Goal: Information Seeking & Learning: Check status

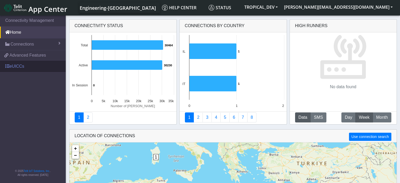
click at [17, 67] on link "eUICCs" at bounding box center [33, 66] width 66 height 12
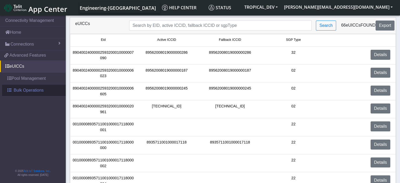
click at [15, 90] on span "Bulk Operations" at bounding box center [29, 90] width 30 height 6
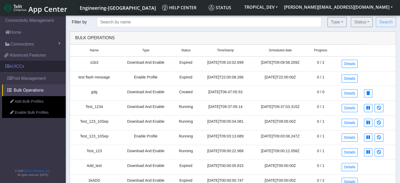
click at [20, 68] on link "eUICCs" at bounding box center [33, 66] width 66 height 12
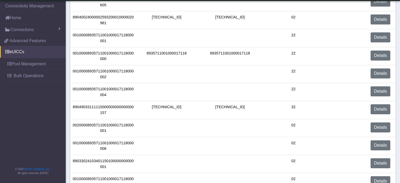
scroll to position [79, 0]
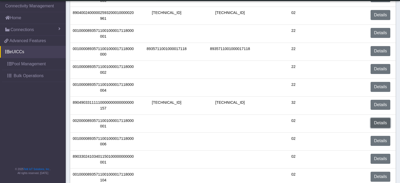
click at [379, 120] on link "Details" at bounding box center [380, 123] width 20 height 10
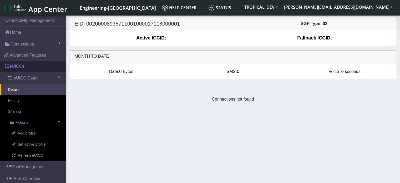
click at [24, 69] on link "eUICCs" at bounding box center [33, 66] width 66 height 12
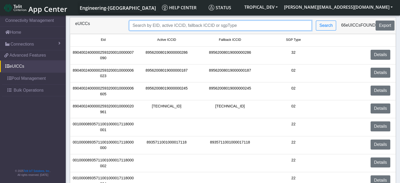
click at [154, 28] on input "Search..." at bounding box center [220, 26] width 183 height 10
paste input "1000000000000000052"
type input "1000000000000000052"
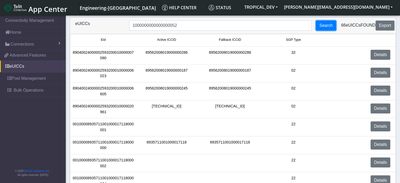
click at [327, 24] on button "Search" at bounding box center [326, 26] width 20 height 10
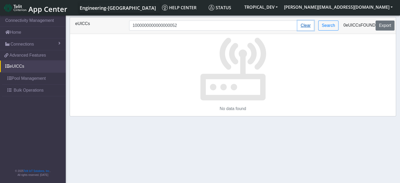
click at [308, 24] on button "Clear" at bounding box center [305, 26] width 17 height 10
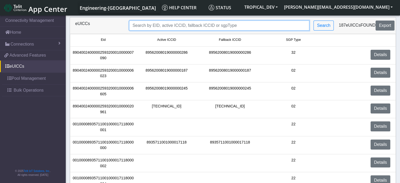
click at [181, 28] on input "Search..." at bounding box center [219, 26] width 180 height 10
paste input "89579191200001147287"
type input "89579191200001147287"
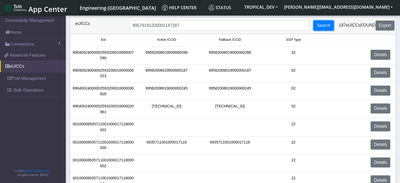
click at [319, 29] on button "Search" at bounding box center [323, 26] width 20 height 10
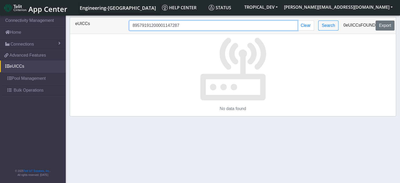
drag, startPoint x: 187, startPoint y: 28, endPoint x: 91, endPoint y: 27, distance: 96.2
click at [91, 27] on div "eUICCs 89579191200001147287 Clear Search 0 eUICCs found Export" at bounding box center [232, 26] width 323 height 10
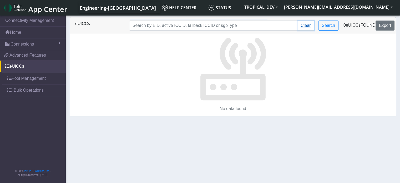
click at [307, 29] on button "Clear" at bounding box center [305, 26] width 17 height 10
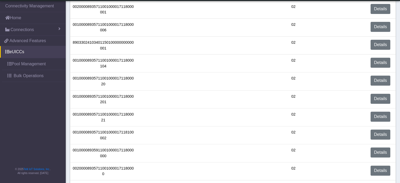
scroll to position [228, 0]
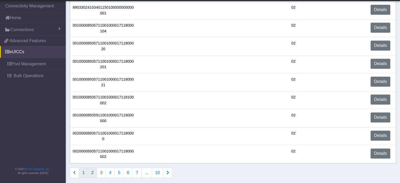
click at [94, 170] on button "2" at bounding box center [92, 172] width 9 height 10
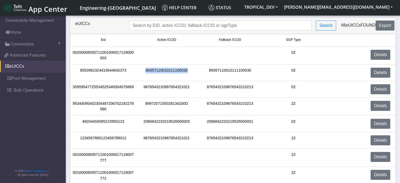
drag, startPoint x: 189, startPoint y: 70, endPoint x: 146, endPoint y: 73, distance: 43.8
click at [146, 73] on div "89357110010111100030" at bounding box center [166, 73] width 63 height 10
copy div "89357110010111100030"
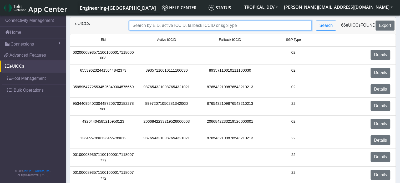
click at [165, 24] on input "Search..." at bounding box center [220, 26] width 183 height 10
paste input "89357110010111100030"
type input "89357110010111100030"
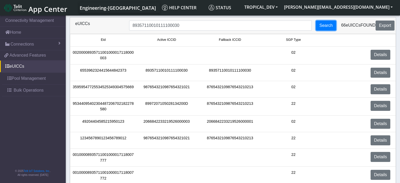
click at [324, 26] on button "Search" at bounding box center [326, 26] width 20 height 10
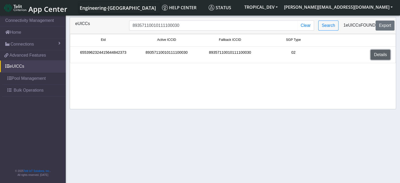
click at [383, 54] on link "Details" at bounding box center [380, 55] width 20 height 10
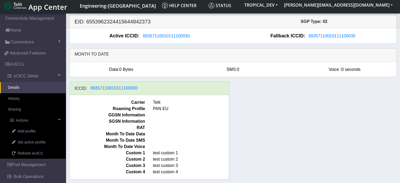
scroll to position [3, 0]
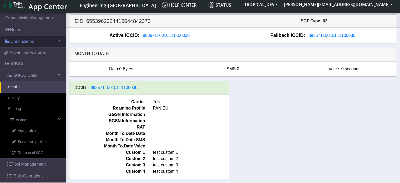
click at [26, 41] on span "Connections" at bounding box center [22, 41] width 23 height 6
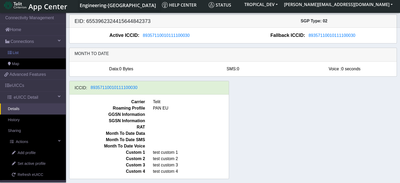
click at [23, 52] on link "List" at bounding box center [33, 52] width 66 height 11
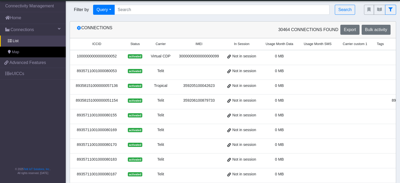
scroll to position [3, 0]
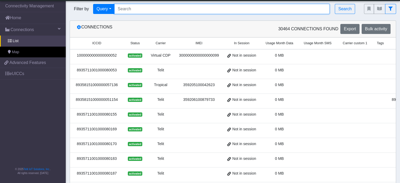
click at [145, 9] on input "Search..." at bounding box center [221, 9] width 215 height 10
paste input "89579191200001147248"
type input "89579191200001147248"
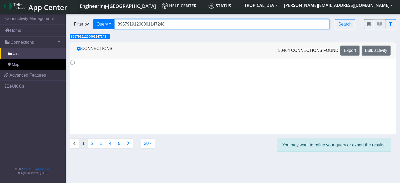
scroll to position [0, 0]
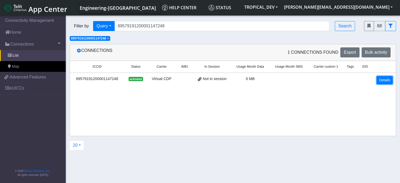
click at [386, 79] on link "Details" at bounding box center [384, 80] width 16 height 8
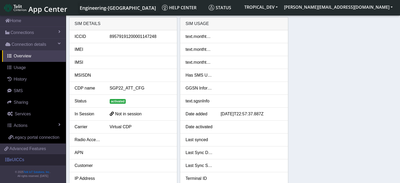
scroll to position [18, 0]
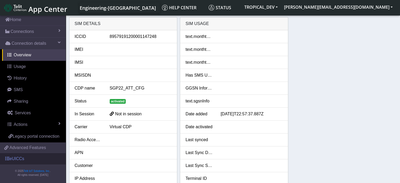
click at [19, 157] on link "eUICCs" at bounding box center [33, 159] width 66 height 12
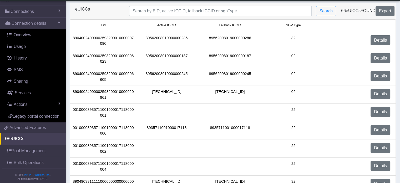
scroll to position [53, 0]
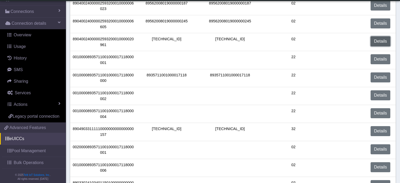
click at [375, 41] on link "Details" at bounding box center [380, 41] width 20 height 10
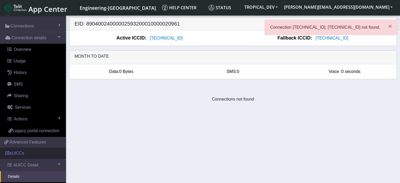
click at [19, 158] on link "eUICCs" at bounding box center [33, 153] width 66 height 12
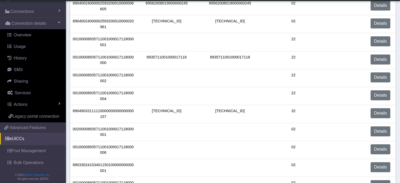
scroll to position [79, 0]
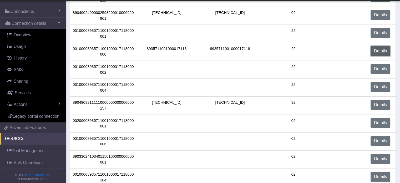
click at [381, 49] on link "Details" at bounding box center [380, 51] width 20 height 10
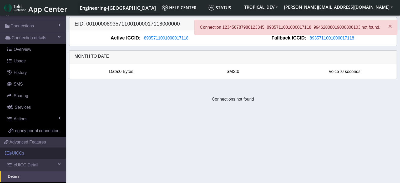
click at [15, 159] on link "eUICCs" at bounding box center [33, 153] width 66 height 12
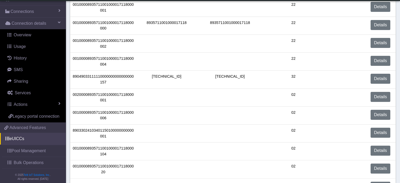
scroll to position [105, 0]
click at [380, 79] on link "Details" at bounding box center [380, 78] width 20 height 10
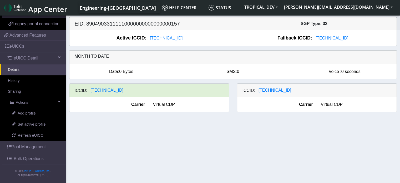
scroll to position [130, 0]
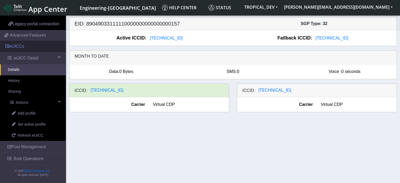
click at [24, 51] on link "eUICCs" at bounding box center [33, 46] width 66 height 12
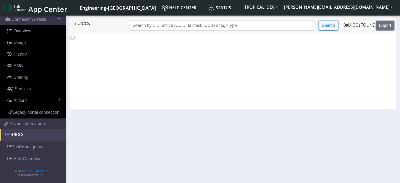
scroll to position [42, 0]
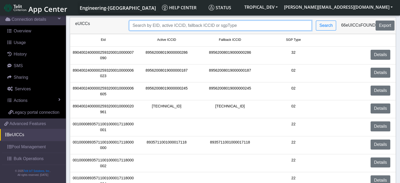
click at [186, 22] on input "Search..." at bounding box center [220, 26] width 183 height 10
paste input "89579191200001147292"
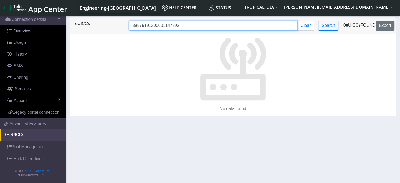
type input "89579191200001147292"
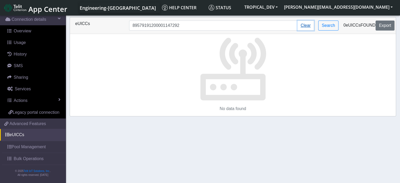
click at [310, 25] on button "Clear" at bounding box center [305, 26] width 17 height 10
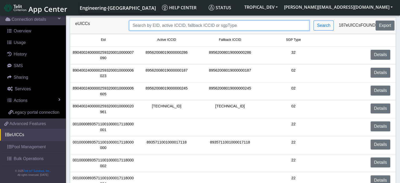
click at [241, 26] on input "Search..." at bounding box center [219, 26] width 180 height 10
paste input "89579191200001147292"
type input "89579191200001147292"
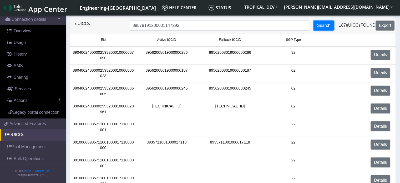
click at [323, 26] on button "Search" at bounding box center [323, 26] width 20 height 10
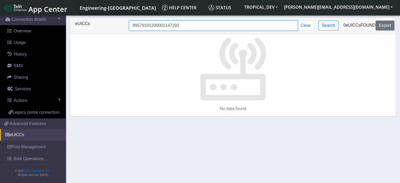
drag, startPoint x: 181, startPoint y: 26, endPoint x: 118, endPoint y: 29, distance: 62.6
click at [118, 29] on div "eUICCs 89579191200001147292 Clear Search 0 eUICCs found Export" at bounding box center [232, 26] width 323 height 10
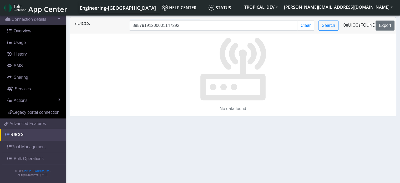
click at [25, 136] on link "eUICCs" at bounding box center [33, 135] width 66 height 12
click at [305, 27] on button "Clear" at bounding box center [305, 26] width 17 height 10
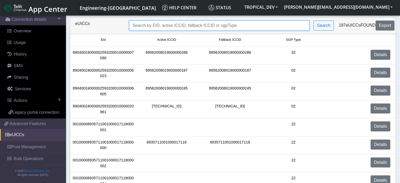
click at [168, 22] on input "Search..." at bounding box center [219, 26] width 180 height 10
paste input "89579191200001147271"
click at [133, 26] on input "89579191200001147271" at bounding box center [219, 26] width 180 height 10
click at [200, 24] on input "89579191200001147271" at bounding box center [219, 26] width 180 height 10
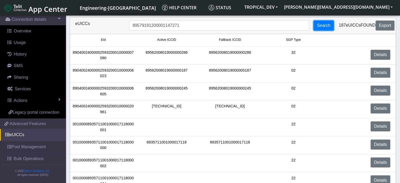
click at [322, 27] on button "Search" at bounding box center [323, 26] width 20 height 10
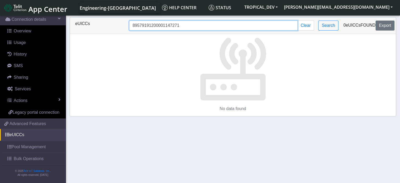
drag, startPoint x: 182, startPoint y: 28, endPoint x: 143, endPoint y: 28, distance: 39.4
click at [143, 28] on input "89579191200001147271" at bounding box center [213, 26] width 169 height 10
click at [181, 25] on input "89579191200001147271" at bounding box center [213, 26] width 169 height 10
drag, startPoint x: 184, startPoint y: 26, endPoint x: 102, endPoint y: 28, distance: 81.8
click at [102, 28] on div "eUICCs 89579191200001147271 Clear Search 0 eUICCs found Export" at bounding box center [232, 26] width 323 height 10
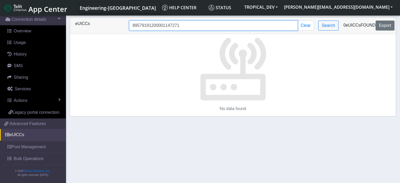
paste input "0"
type input "89579191200001147270"
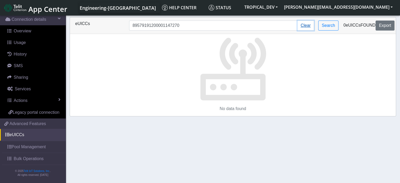
click at [307, 24] on button "Clear" at bounding box center [305, 26] width 17 height 10
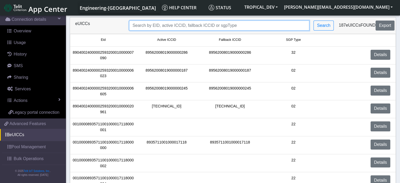
click at [205, 26] on input "Search..." at bounding box center [219, 26] width 180 height 10
paste input "89579191200001147270"
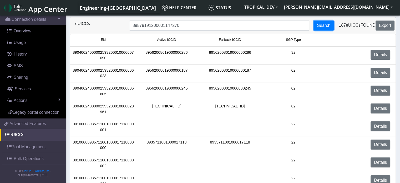
click at [328, 27] on button "Search" at bounding box center [323, 26] width 20 height 10
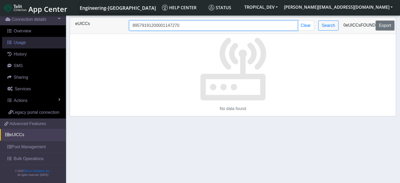
drag, startPoint x: 182, startPoint y: 23, endPoint x: 60, endPoint y: 34, distance: 122.2
click at [60, 34] on section "Connectivity Management Home Connections List Map Connection details Overview U…" at bounding box center [200, 99] width 400 height 170
paste input "87"
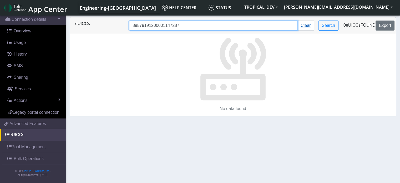
type input "89579191200001147287"
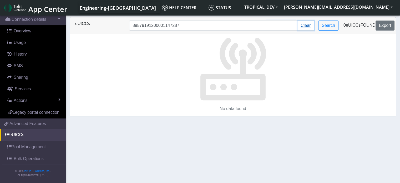
click at [309, 27] on button "Clear" at bounding box center [305, 26] width 17 height 10
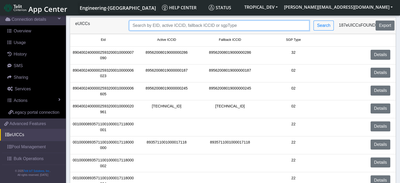
click at [174, 26] on input "Search..." at bounding box center [219, 26] width 180 height 10
paste input "89579191200001147287"
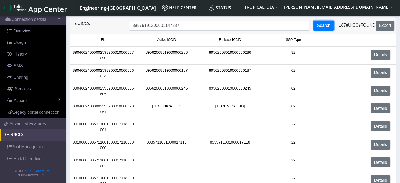
click at [319, 27] on button "Search" at bounding box center [323, 26] width 20 height 10
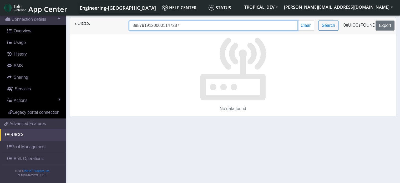
drag, startPoint x: 160, startPoint y: 26, endPoint x: 92, endPoint y: 25, distance: 67.8
click at [92, 25] on div "eUICCs 89579191200001147287 Clear Search 0 eUICCs found Export" at bounding box center [232, 26] width 323 height 10
paste input "96"
type input "89579191200001147296"
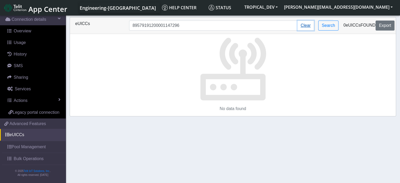
click at [306, 25] on button "Clear" at bounding box center [305, 26] width 17 height 10
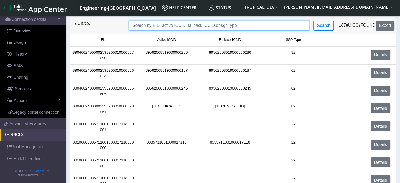
click at [213, 26] on input "Search..." at bounding box center [219, 26] width 180 height 10
paste input "89579191200001147296"
type input "89579191200001147296"
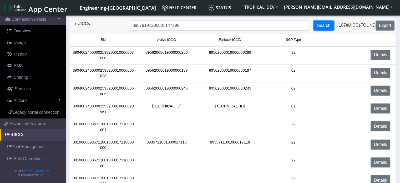
click at [329, 29] on button "Search" at bounding box center [323, 26] width 20 height 10
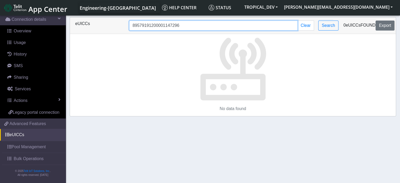
drag, startPoint x: 124, startPoint y: 27, endPoint x: 98, endPoint y: 27, distance: 26.3
click at [98, 27] on div "eUICCs 89579191200001147296 Clear Search 0 eUICCs found Export" at bounding box center [232, 26] width 323 height 10
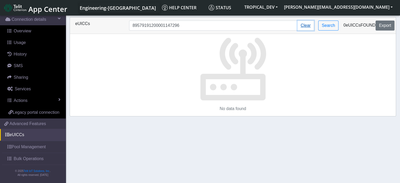
click at [307, 24] on button "Clear" at bounding box center [305, 26] width 17 height 10
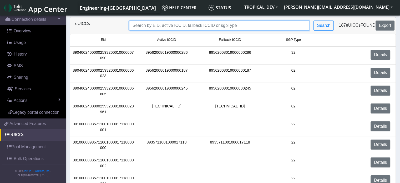
click at [168, 27] on input "Search..." at bounding box center [219, 26] width 180 height 10
paste input "89579191200001147287"
type input "89579191200001147287"
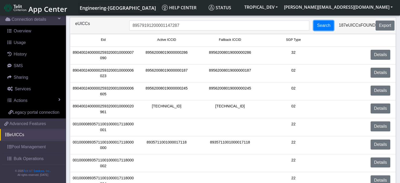
click at [322, 28] on button "Search" at bounding box center [323, 26] width 20 height 10
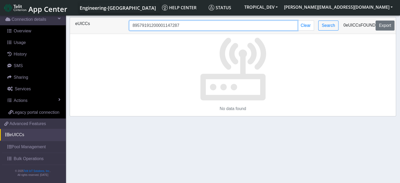
drag, startPoint x: 172, startPoint y: 25, endPoint x: 131, endPoint y: 26, distance: 41.0
click at [131, 26] on input "89579191200001147287" at bounding box center [213, 26] width 169 height 10
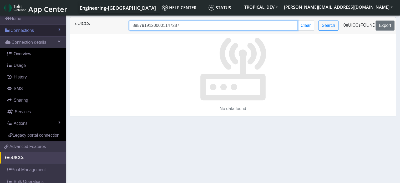
scroll to position [0, 0]
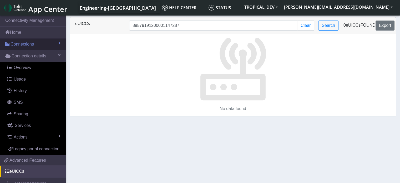
click at [23, 42] on span "Connections" at bounding box center [22, 44] width 23 height 6
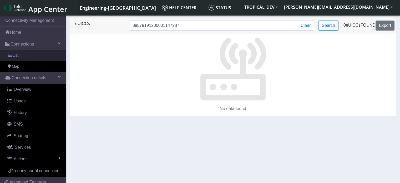
click at [23, 52] on link "List" at bounding box center [33, 55] width 66 height 11
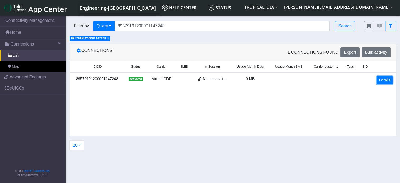
click at [388, 80] on link "Details" at bounding box center [384, 80] width 16 height 8
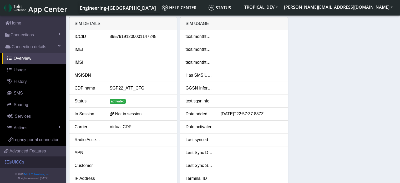
scroll to position [18, 0]
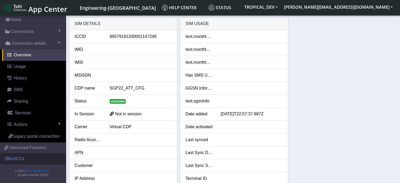
click at [29, 155] on link "eUICCs" at bounding box center [33, 159] width 66 height 12
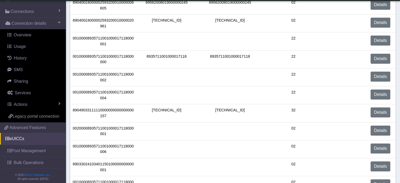
scroll to position [105, 0]
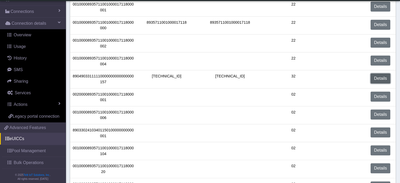
click at [378, 79] on link "Details" at bounding box center [380, 78] width 20 height 10
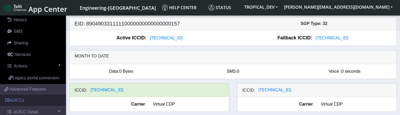
click at [25, 106] on link "eUICCs" at bounding box center [33, 101] width 66 height 12
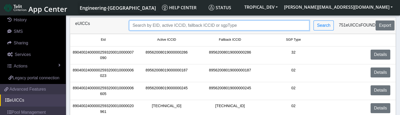
click at [182, 24] on input "Search..." at bounding box center [219, 26] width 180 height 10
paste input "89972071050281342555"
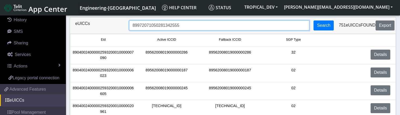
type input "89972071050281342555"
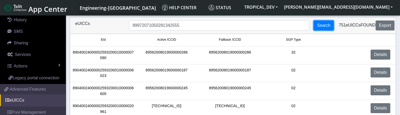
click at [324, 27] on button "Search" at bounding box center [323, 26] width 20 height 10
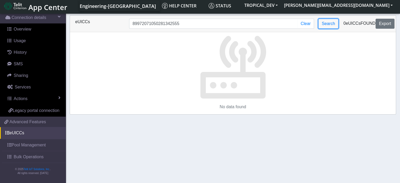
scroll to position [42, 0]
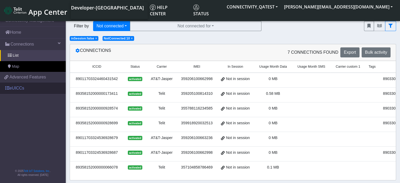
click at [16, 86] on link "eUICCs" at bounding box center [33, 88] width 66 height 12
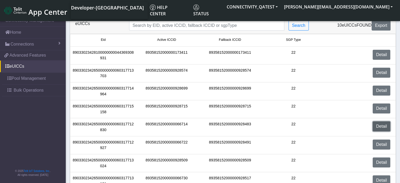
click at [384, 129] on link "Detail" at bounding box center [382, 126] width 18 height 10
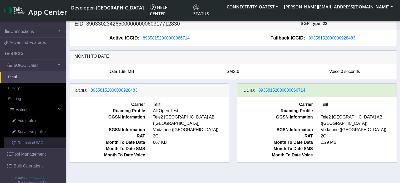
scroll to position [19, 0]
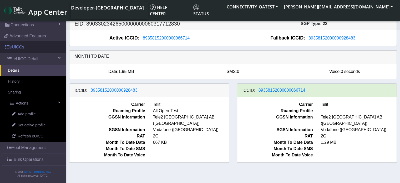
click at [19, 47] on link "eUICCs" at bounding box center [33, 47] width 66 height 12
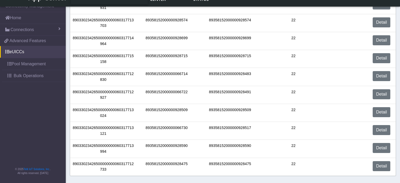
scroll to position [36, 0]
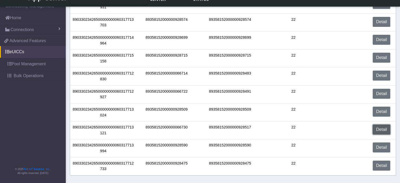
click at [379, 129] on link "Detail" at bounding box center [382, 129] width 18 height 10
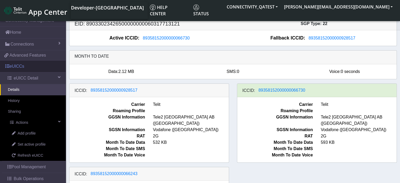
click at [17, 69] on link "eUICCs" at bounding box center [33, 66] width 66 height 12
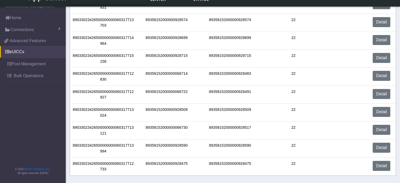
scroll to position [36, 0]
click at [385, 166] on link "Detail" at bounding box center [382, 165] width 18 height 10
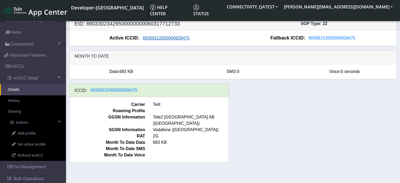
drag, startPoint x: 217, startPoint y: 36, endPoint x: 157, endPoint y: 41, distance: 60.1
click at [157, 41] on div "Active ICCID: 89358152000000928475" at bounding box center [151, 37] width 163 height 7
click at [157, 40] on span "89358152000000928475" at bounding box center [166, 38] width 47 height 4
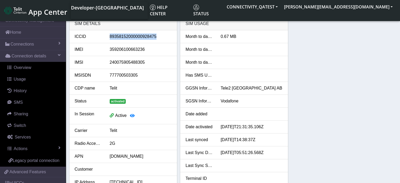
drag, startPoint x: 161, startPoint y: 39, endPoint x: 108, endPoint y: 39, distance: 52.6
click at [108, 39] on div "89358152000000928475" at bounding box center [141, 36] width 70 height 6
copy div "89358152000000928475"
click at [38, 11] on span "App Center" at bounding box center [47, 12] width 39 height 10
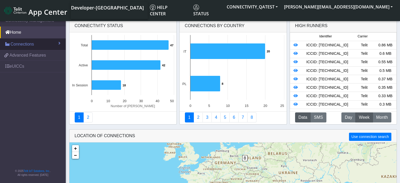
click at [26, 44] on span "Connections" at bounding box center [22, 44] width 23 height 6
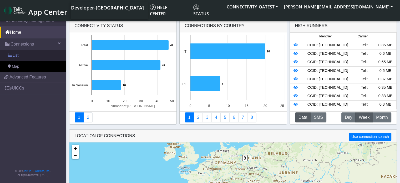
click at [23, 54] on link "List" at bounding box center [33, 55] width 66 height 11
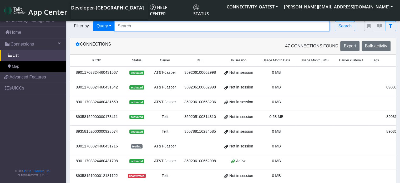
click at [133, 26] on input "Search..." at bounding box center [221, 26] width 215 height 10
paste input "89358152000000928475"
type input "89358152000000928475"
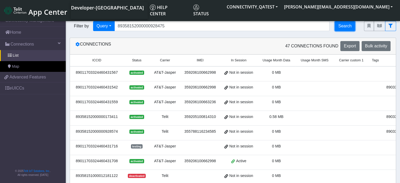
click at [344, 26] on button "Search" at bounding box center [345, 26] width 20 height 10
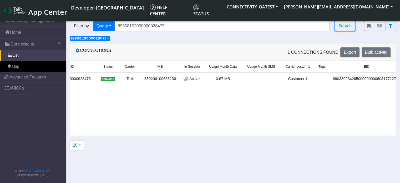
scroll to position [0, 52]
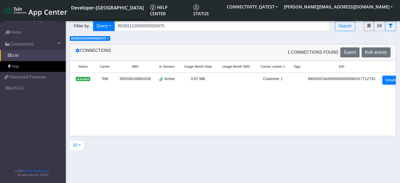
click at [386, 79] on link "Details" at bounding box center [391, 80] width 16 height 8
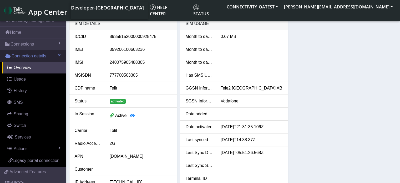
click at [17, 54] on span "Connection details" at bounding box center [29, 56] width 35 height 6
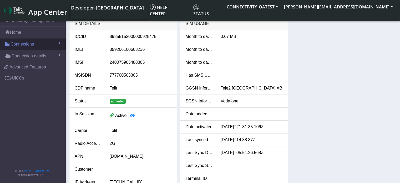
click at [18, 45] on span "Connections" at bounding box center [22, 44] width 23 height 6
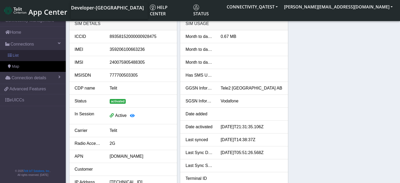
click at [15, 52] on link "List" at bounding box center [33, 55] width 66 height 11
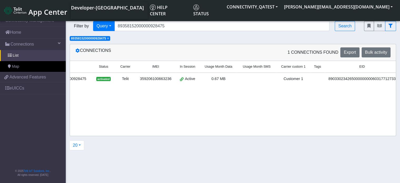
scroll to position [0, 52]
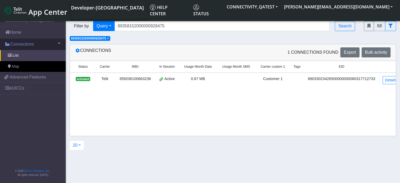
click at [22, 47] on link "Connections" at bounding box center [33, 44] width 66 height 12
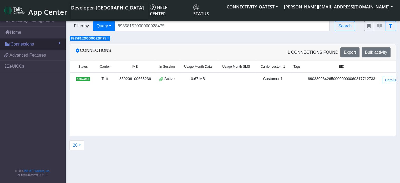
click at [21, 46] on span "Connections" at bounding box center [22, 44] width 23 height 6
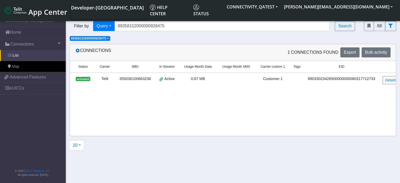
click at [23, 57] on link "List" at bounding box center [33, 55] width 66 height 11
click at [109, 39] on span "×" at bounding box center [108, 39] width 2 height 4
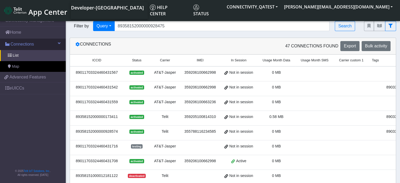
click at [12, 40] on link "Connections" at bounding box center [33, 44] width 66 height 12
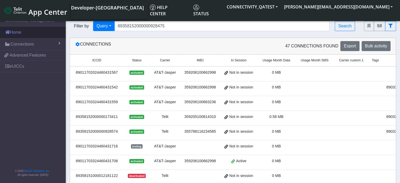
click at [9, 32] on span at bounding box center [7, 32] width 5 height 4
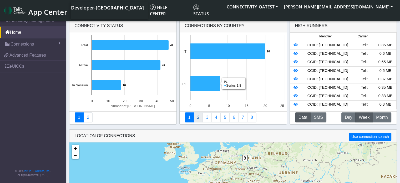
click at [199, 116] on link "2" at bounding box center [197, 117] width 9 height 10
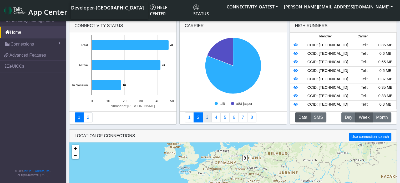
click at [206, 117] on link "3" at bounding box center [206, 117] width 9 height 10
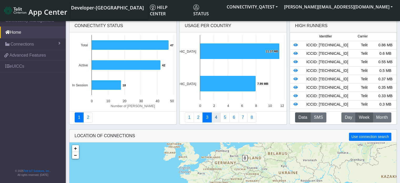
click at [217, 116] on link "4" at bounding box center [215, 117] width 9 height 10
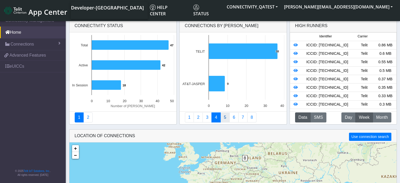
click at [225, 116] on link "5" at bounding box center [224, 117] width 9 height 10
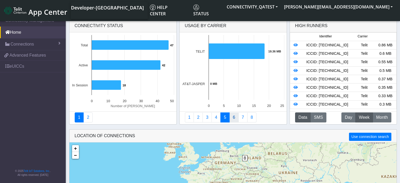
click at [231, 117] on link "6" at bounding box center [233, 117] width 9 height 10
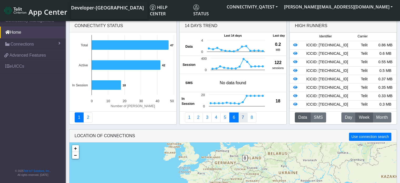
click at [245, 118] on link "7" at bounding box center [242, 117] width 9 height 10
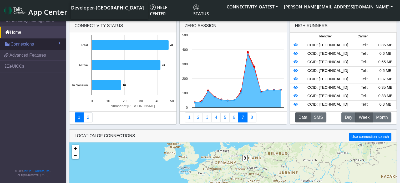
click at [55, 43] on link "Connections" at bounding box center [33, 44] width 66 height 12
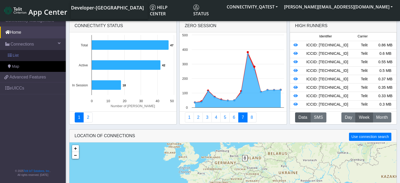
click at [40, 57] on link "List" at bounding box center [33, 55] width 66 height 11
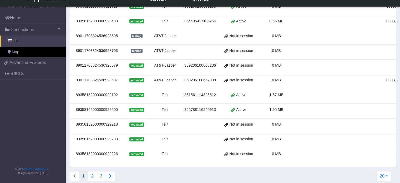
scroll to position [0, 78]
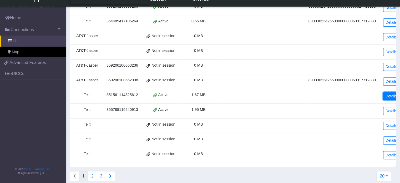
click at [388, 93] on link "Details" at bounding box center [391, 96] width 16 height 8
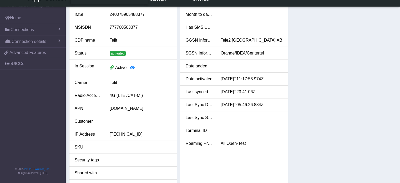
scroll to position [53, 0]
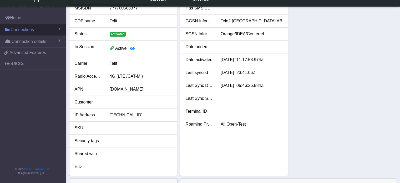
click at [58, 28] on link "Connections" at bounding box center [33, 30] width 66 height 12
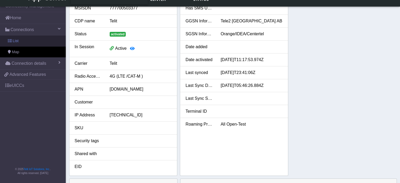
click at [52, 43] on link "List" at bounding box center [33, 40] width 66 height 11
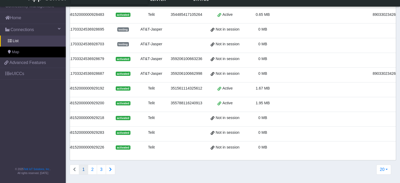
scroll to position [0, 78]
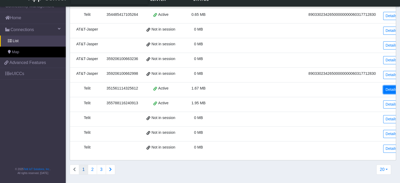
click at [385, 88] on link "Details" at bounding box center [391, 89] width 16 height 8
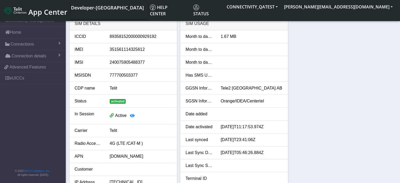
click at [192, 23] on div "SIM Usage" at bounding box center [234, 23] width 108 height 13
click at [84, 22] on div "SIM details" at bounding box center [123, 23] width 108 height 13
click at [26, 42] on span "Connections" at bounding box center [22, 44] width 23 height 6
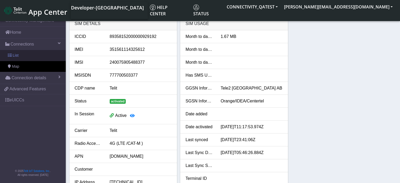
click at [27, 58] on link "List" at bounding box center [33, 55] width 66 height 11
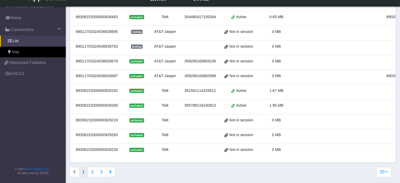
scroll to position [191, 0]
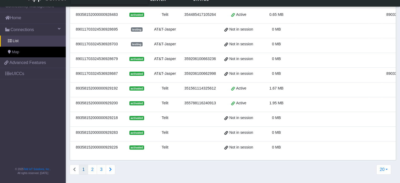
drag, startPoint x: 296, startPoint y: 156, endPoint x: 371, endPoint y: 155, distance: 75.7
click at [371, 155] on div "ICCID Status Carrier IMEI In Session Usage Month Data Usage Month SMS Carrier c…" at bounding box center [233, 4] width 326 height 310
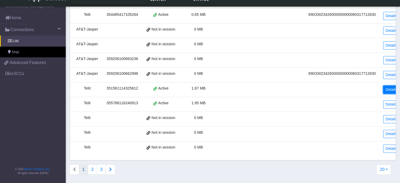
click at [386, 88] on link "Details" at bounding box center [391, 89] width 16 height 8
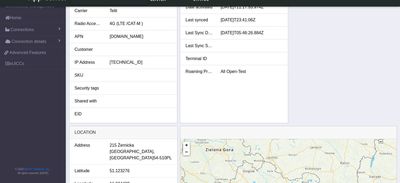
scroll to position [184, 0]
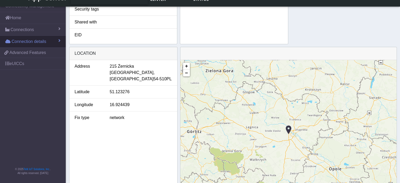
click at [43, 43] on span "Connection details" at bounding box center [29, 41] width 35 height 6
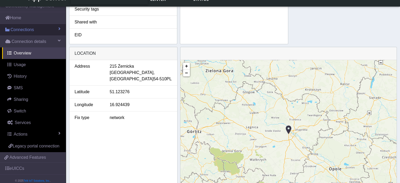
click at [41, 30] on link "Connections" at bounding box center [33, 30] width 66 height 12
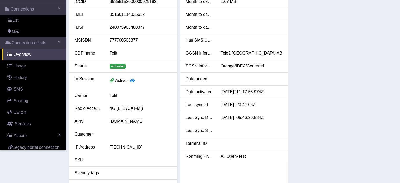
scroll to position [0, 0]
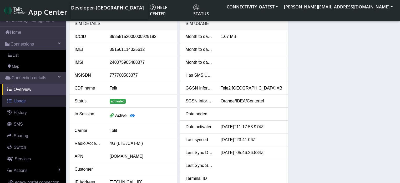
click at [21, 98] on link "Usage" at bounding box center [34, 101] width 64 height 12
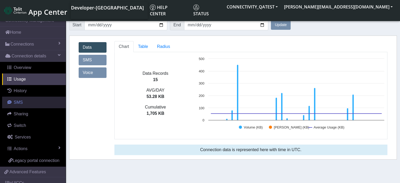
click at [27, 99] on link "SMS" at bounding box center [34, 102] width 64 height 12
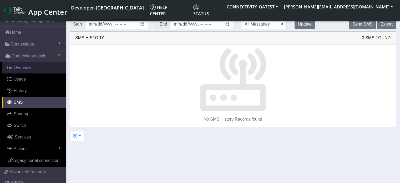
click at [22, 67] on span "Overview" at bounding box center [23, 67] width 18 height 4
